Goal: Find contact information: Find contact information

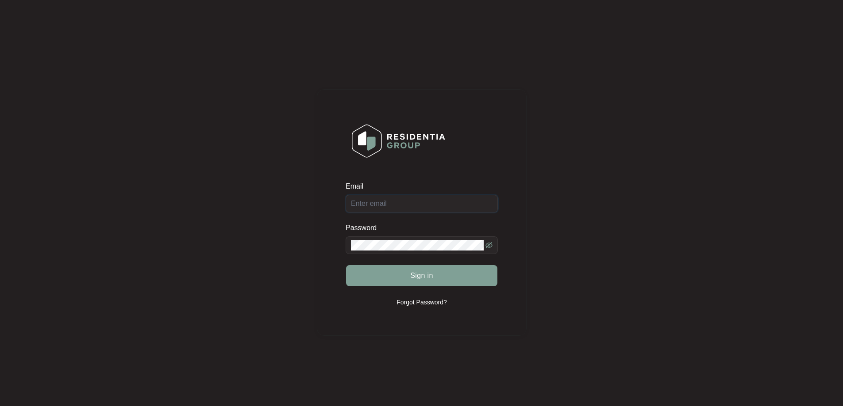
type input "[EMAIL_ADDRESS][DOMAIN_NAME]"
click at [432, 280] on div "Sign in" at bounding box center [421, 276] width 152 height 22
click at [425, 273] on span "Sign in" at bounding box center [421, 276] width 23 height 11
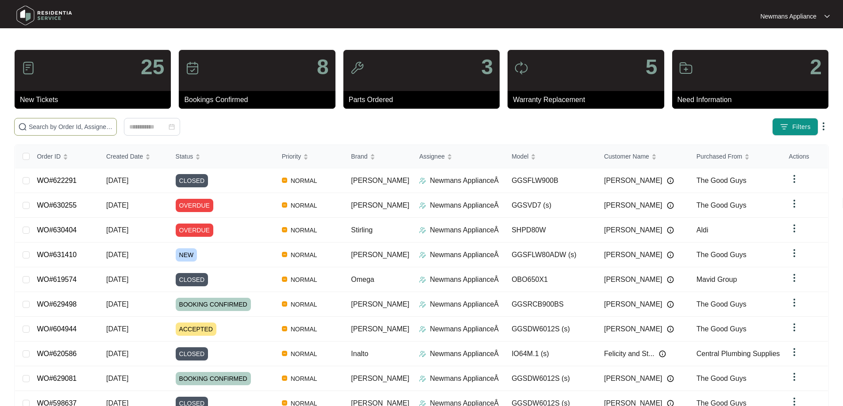
click at [106, 128] on input "text" at bounding box center [71, 127] width 84 height 10
paste input "631410"
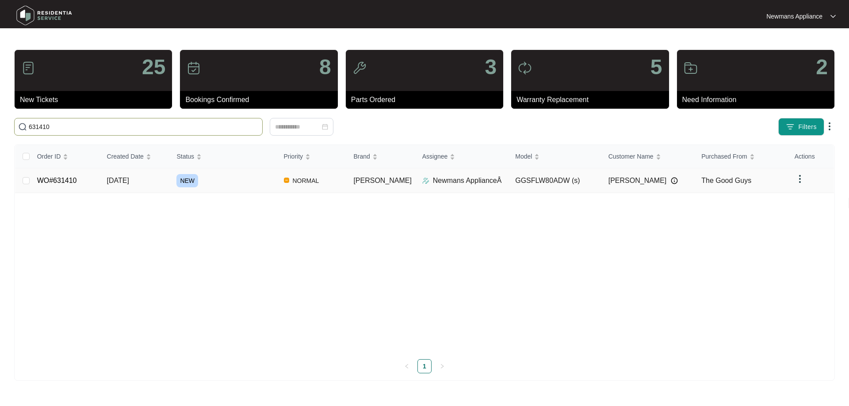
type input "631410"
click at [315, 180] on span "NORMAL" at bounding box center [306, 181] width 34 height 11
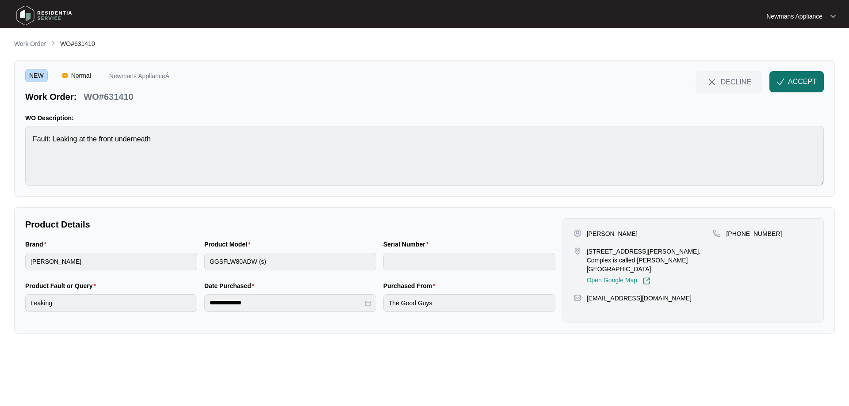
click at [797, 85] on span "ACCEPT" at bounding box center [802, 82] width 29 height 11
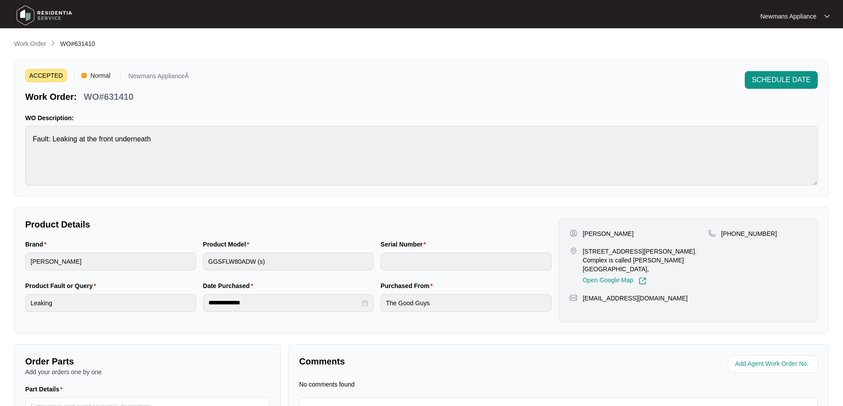
click at [610, 233] on p "[PERSON_NAME]" at bounding box center [607, 234] width 51 height 9
copy p "[PERSON_NAME]"
click at [584, 232] on p "[PERSON_NAME]" at bounding box center [607, 234] width 51 height 9
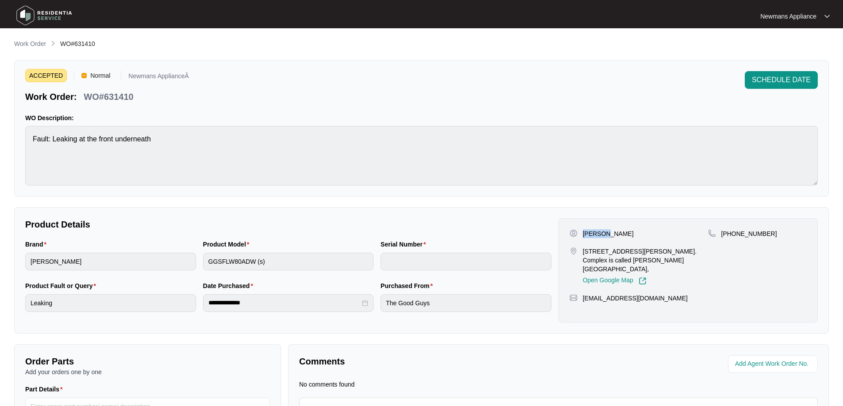
copy p "[PERSON_NAME]"
drag, startPoint x: 608, startPoint y: 251, endPoint x: 669, endPoint y: 251, distance: 61.0
click at [669, 251] on p "[STREET_ADDRESS][PERSON_NAME]. Complex is called [PERSON_NAME][GEOGRAPHIC_DATA]," at bounding box center [644, 260] width 125 height 27
copy p "3/1-21 Golden Palms Court"
drag, startPoint x: 666, startPoint y: 259, endPoint x: 695, endPoint y: 256, distance: 28.9
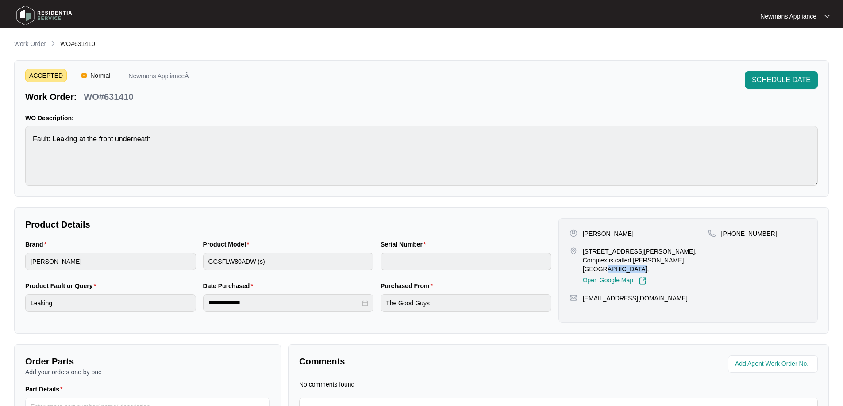
click at [695, 256] on p "[STREET_ADDRESS][PERSON_NAME]. Complex is called [PERSON_NAME][GEOGRAPHIC_DATA]," at bounding box center [644, 260] width 125 height 27
copy p "[PERSON_NAME] Court"
drag, startPoint x: 762, startPoint y: 234, endPoint x: 732, endPoint y: 236, distance: 31.0
click at [732, 236] on div "[PHONE_NUMBER]" at bounding box center [757, 234] width 99 height 9
copy p "434190996"
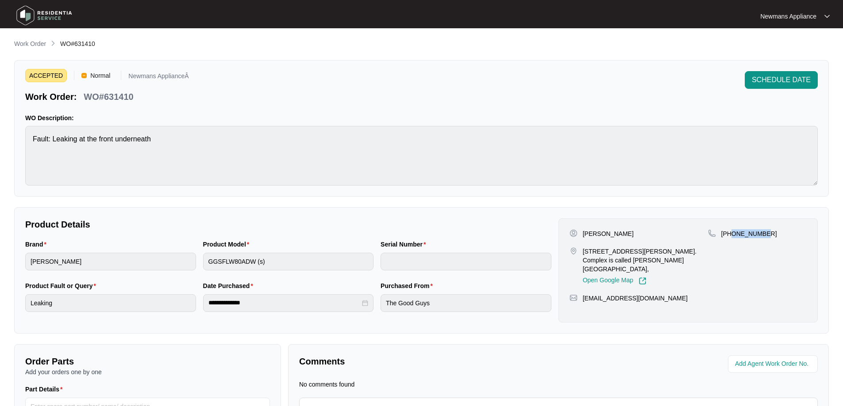
drag, startPoint x: 682, startPoint y: 289, endPoint x: 584, endPoint y: 292, distance: 98.7
click at [584, 294] on div "[EMAIL_ADDRESS][DOMAIN_NAME]" at bounding box center [687, 298] width 237 height 9
copy p "[EMAIL_ADDRESS][DOMAIN_NAME]"
click at [205, 304] on div "**********" at bounding box center [288, 304] width 171 height 18
